Goal: Task Accomplishment & Management: Manage account settings

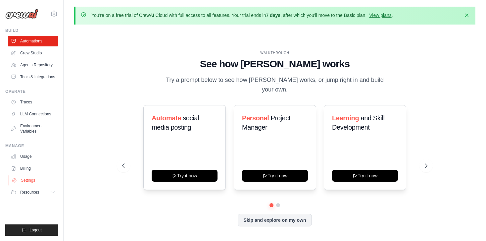
click at [24, 177] on link "Settings" at bounding box center [34, 180] width 50 height 11
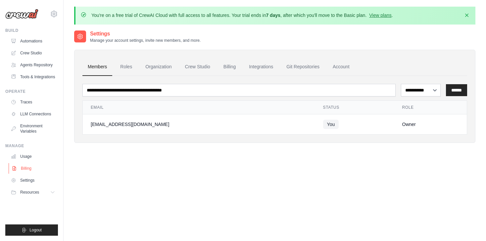
click at [26, 170] on link "Billing" at bounding box center [34, 168] width 50 height 11
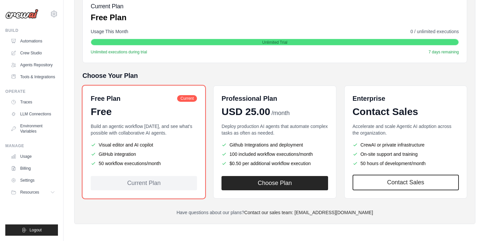
scroll to position [106, 0]
click at [280, 184] on button "Choose Plan" at bounding box center [274, 182] width 106 height 14
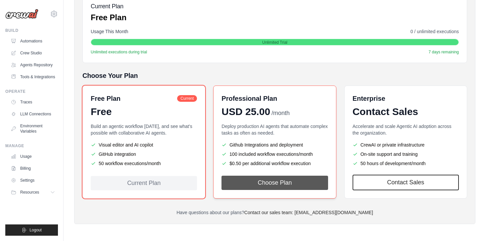
click at [281, 182] on button "Choose Plan" at bounding box center [274, 182] width 106 height 14
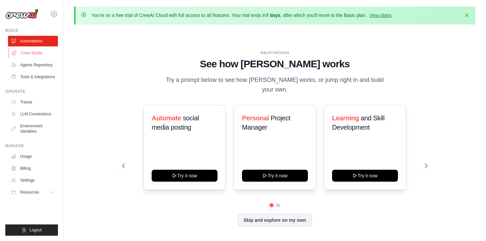
click at [24, 49] on link "Crew Studio" at bounding box center [34, 53] width 50 height 11
